Goal: Transaction & Acquisition: Book appointment/travel/reservation

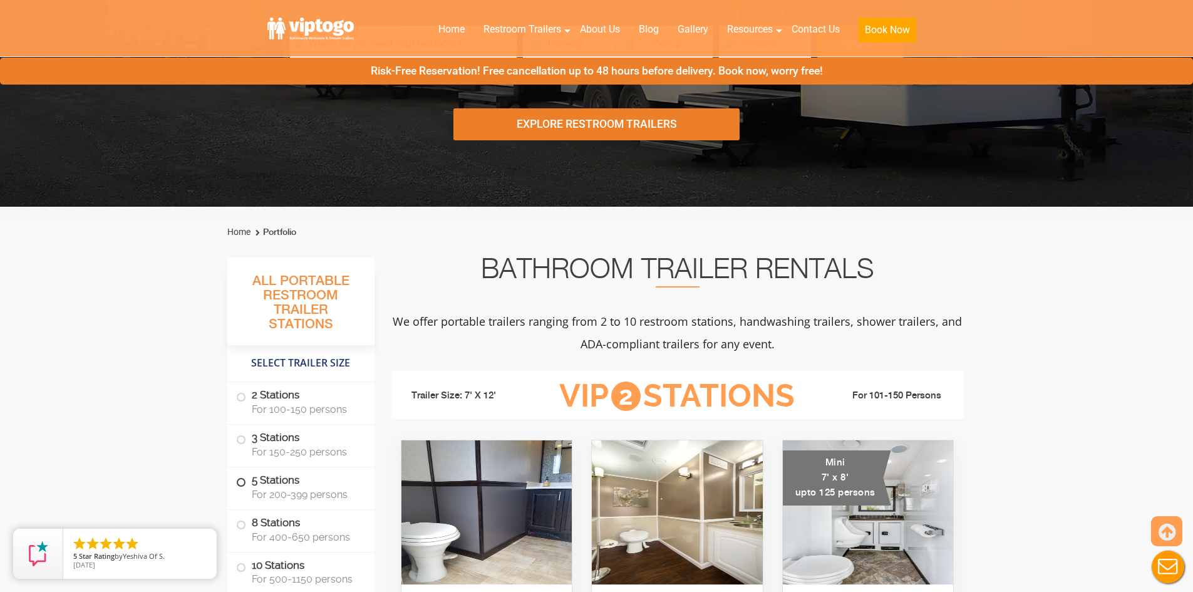
click at [313, 498] on span "For 200-399 persons" at bounding box center [306, 495] width 108 height 12
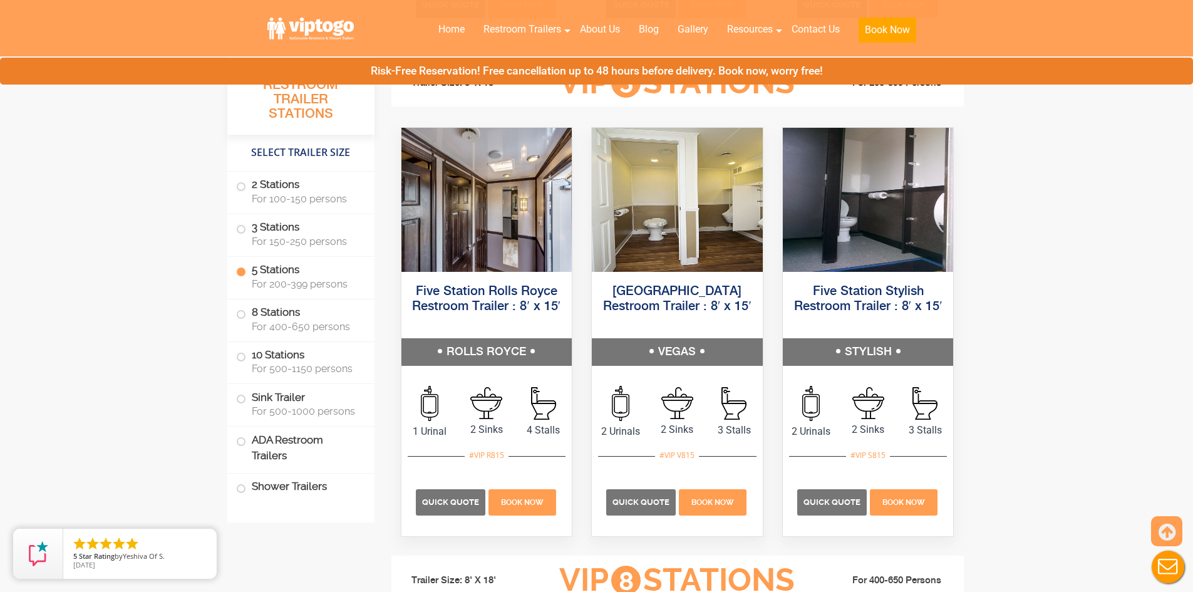
scroll to position [1896, 0]
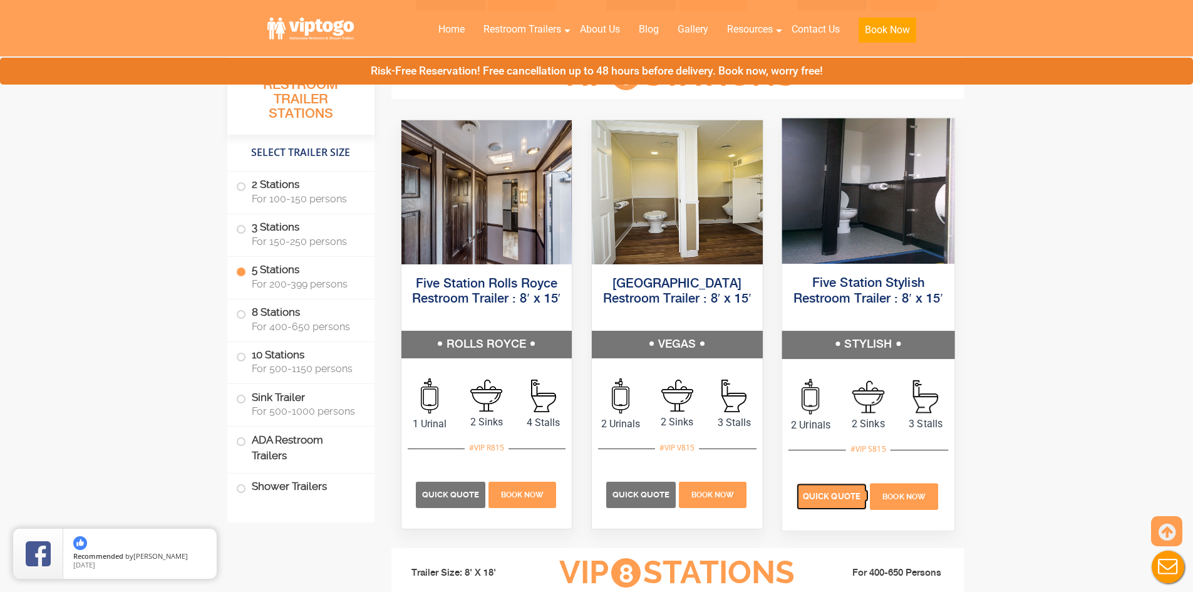
click at [811, 491] on span "Quick Quote" at bounding box center [832, 495] width 58 height 9
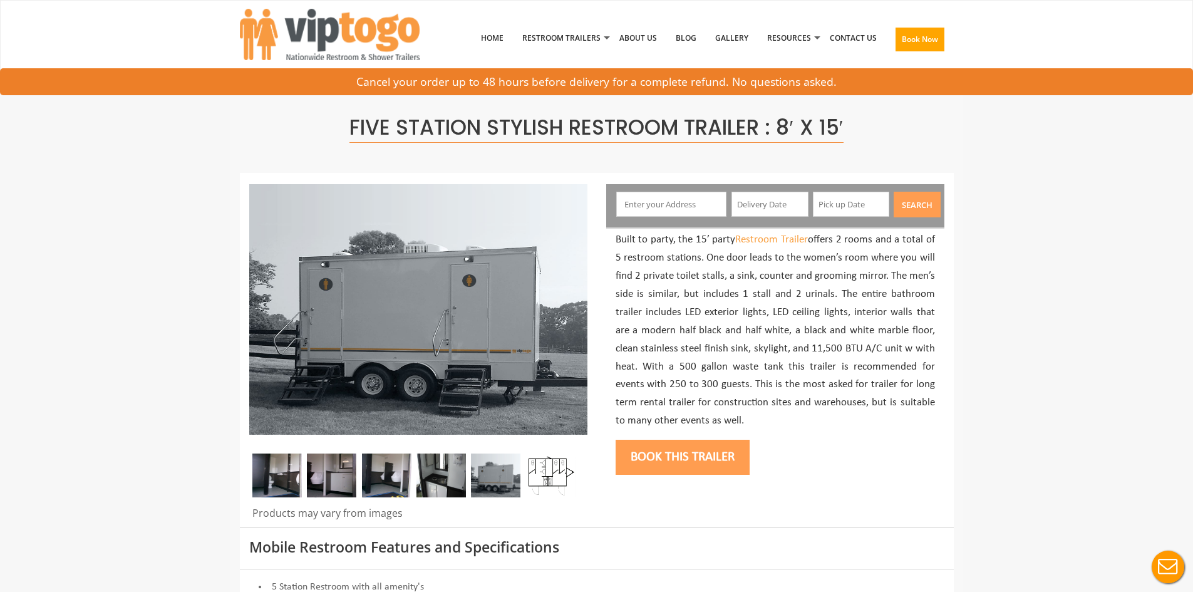
click at [668, 209] on input "text" at bounding box center [671, 204] width 110 height 25
type input "[GEOGRAPHIC_DATA], [GEOGRAPHIC_DATA], [GEOGRAPHIC_DATA]"
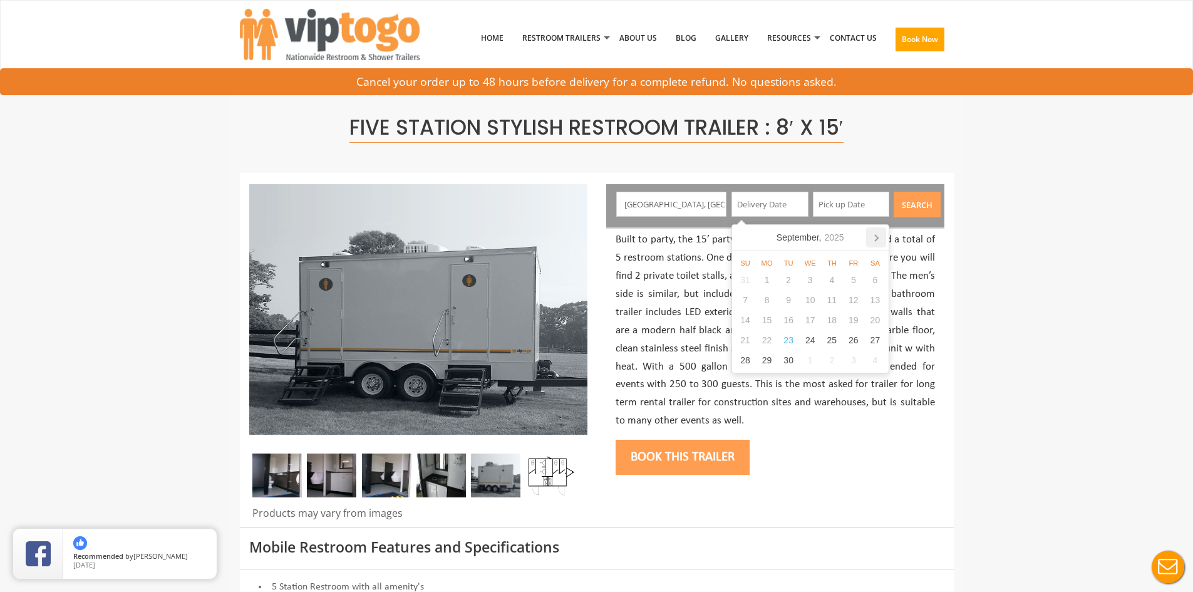
click at [881, 239] on icon at bounding box center [876, 237] width 20 height 20
click at [882, 239] on icon at bounding box center [876, 237] width 20 height 20
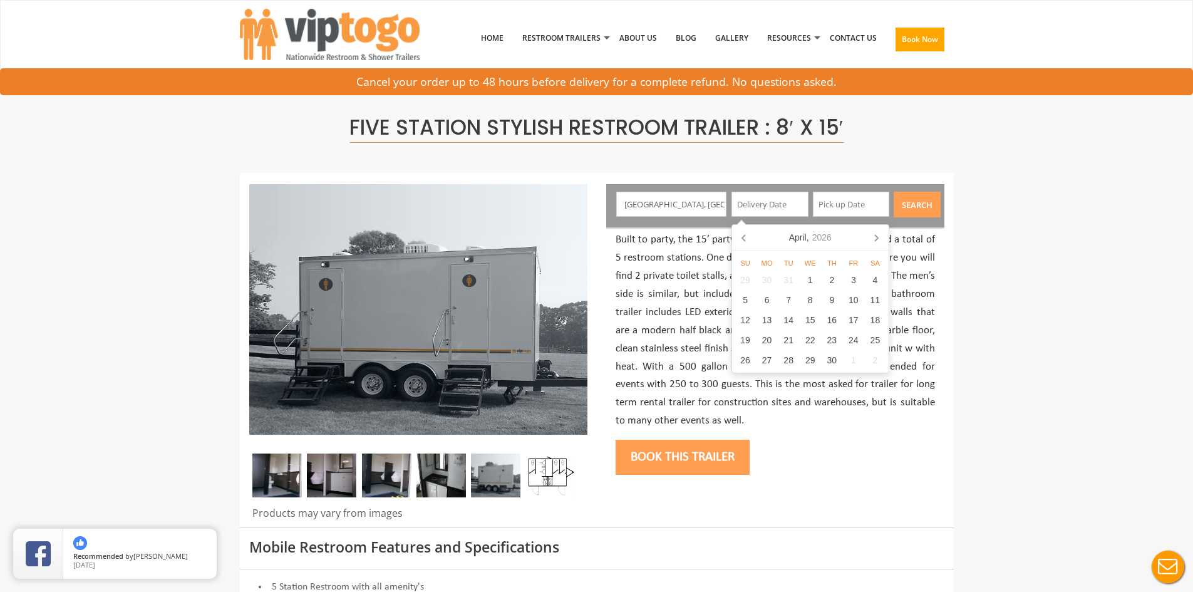
click at [882, 239] on icon at bounding box center [876, 237] width 20 height 20
click at [873, 294] on div "12" at bounding box center [876, 300] width 22 height 20
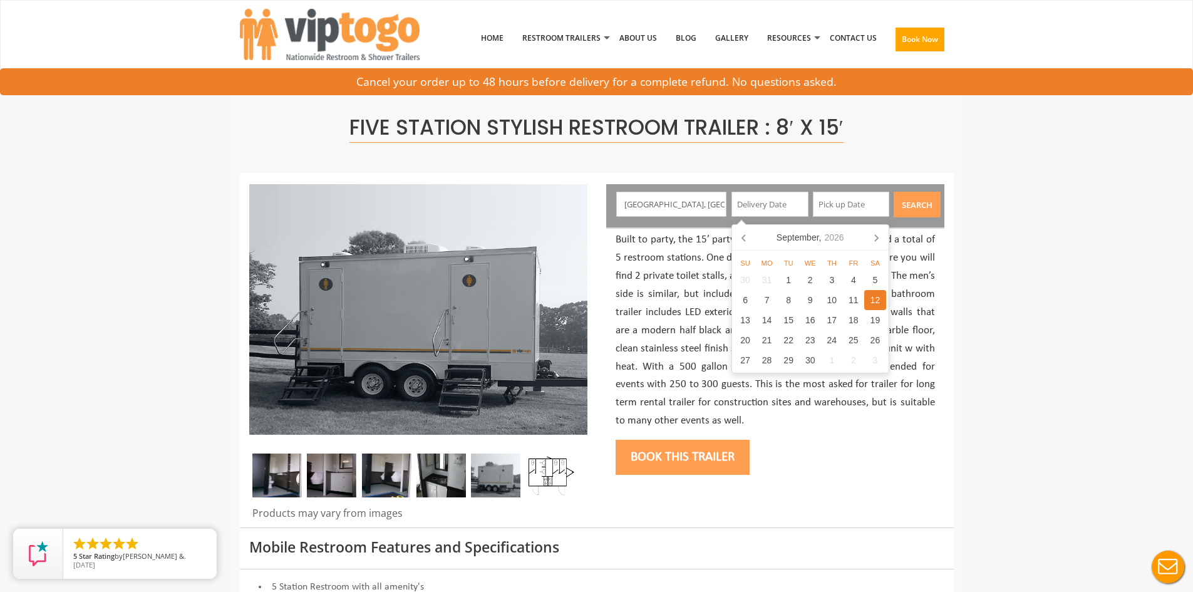
type input "[DATE]"
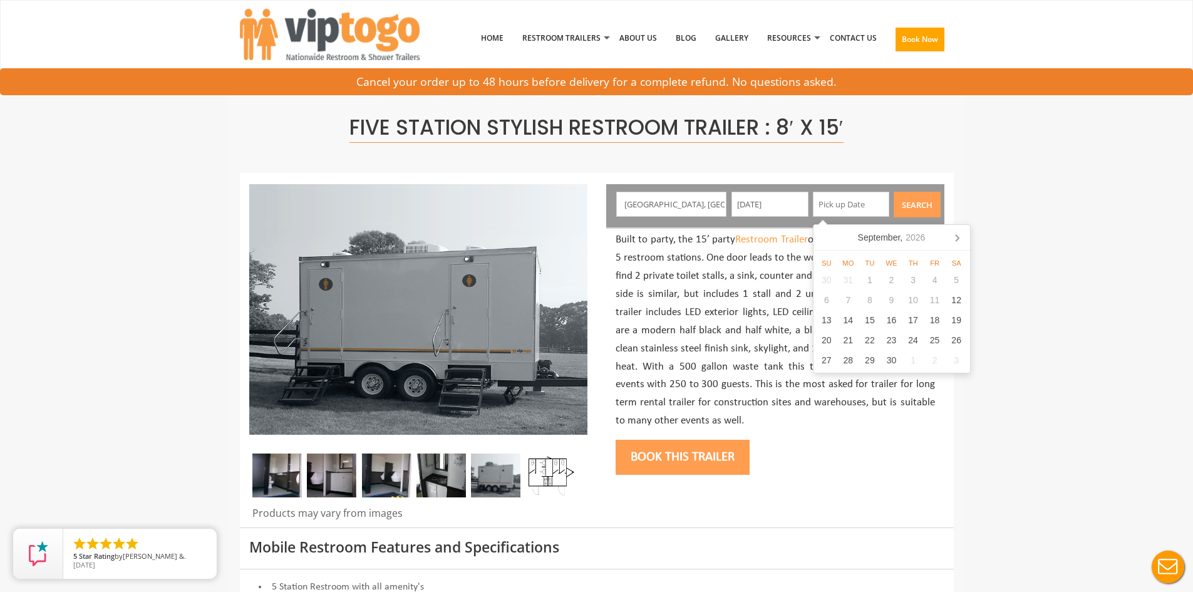
click at [961, 300] on div "12" at bounding box center [957, 300] width 22 height 20
type input "[DATE]"
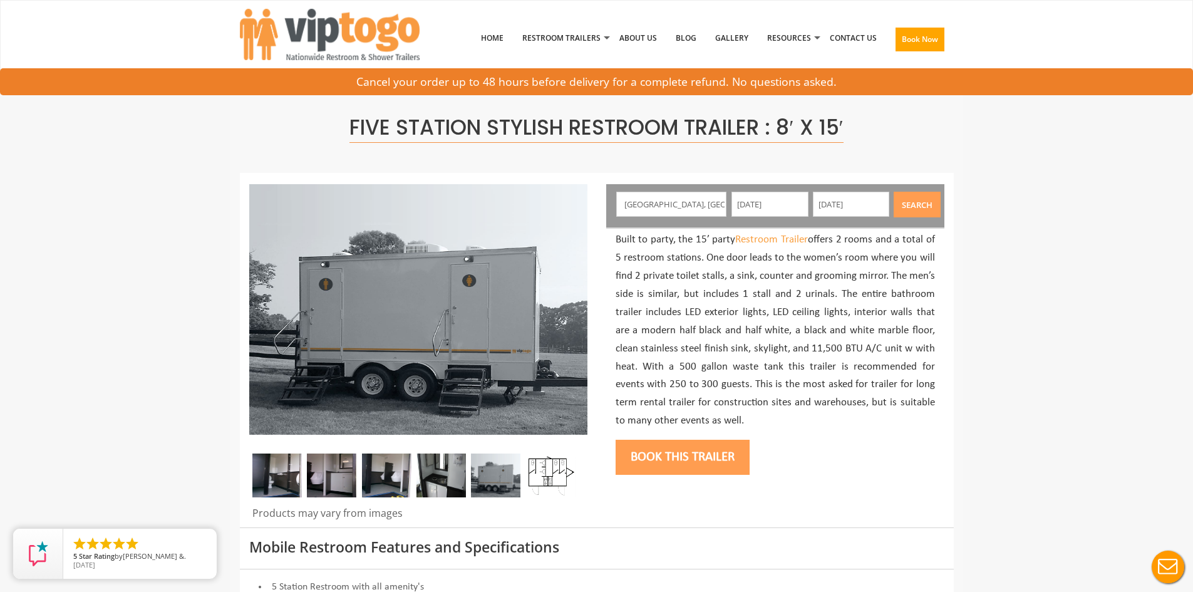
click at [925, 209] on button "Search" at bounding box center [917, 205] width 47 height 26
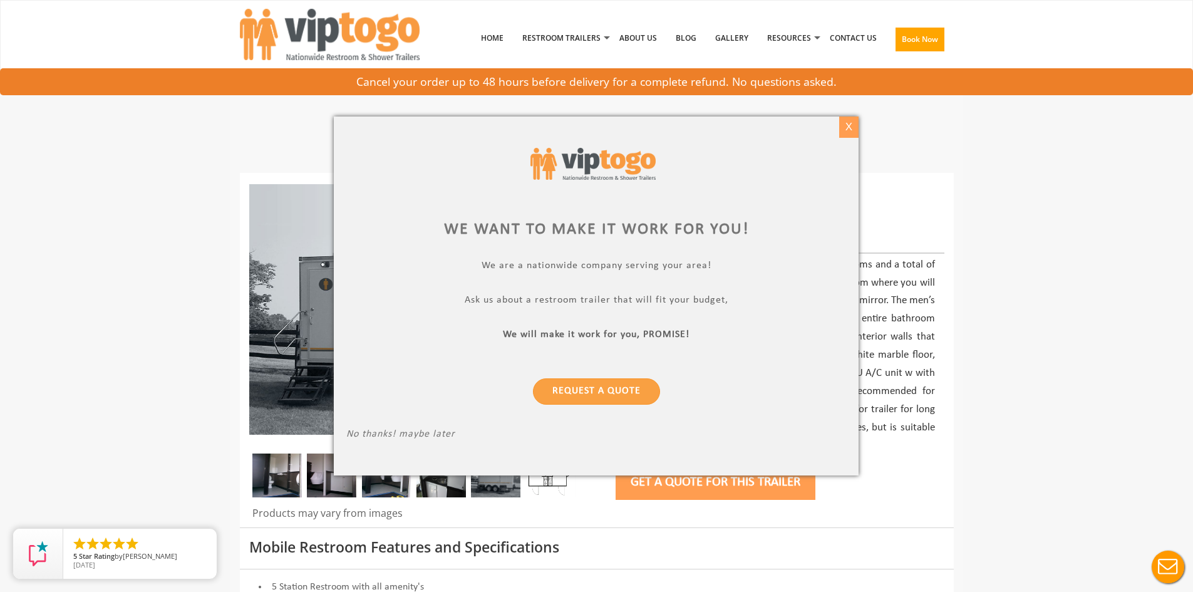
click at [851, 134] on div "X" at bounding box center [849, 127] width 19 height 21
